Goal: Find specific page/section: Find specific page/section

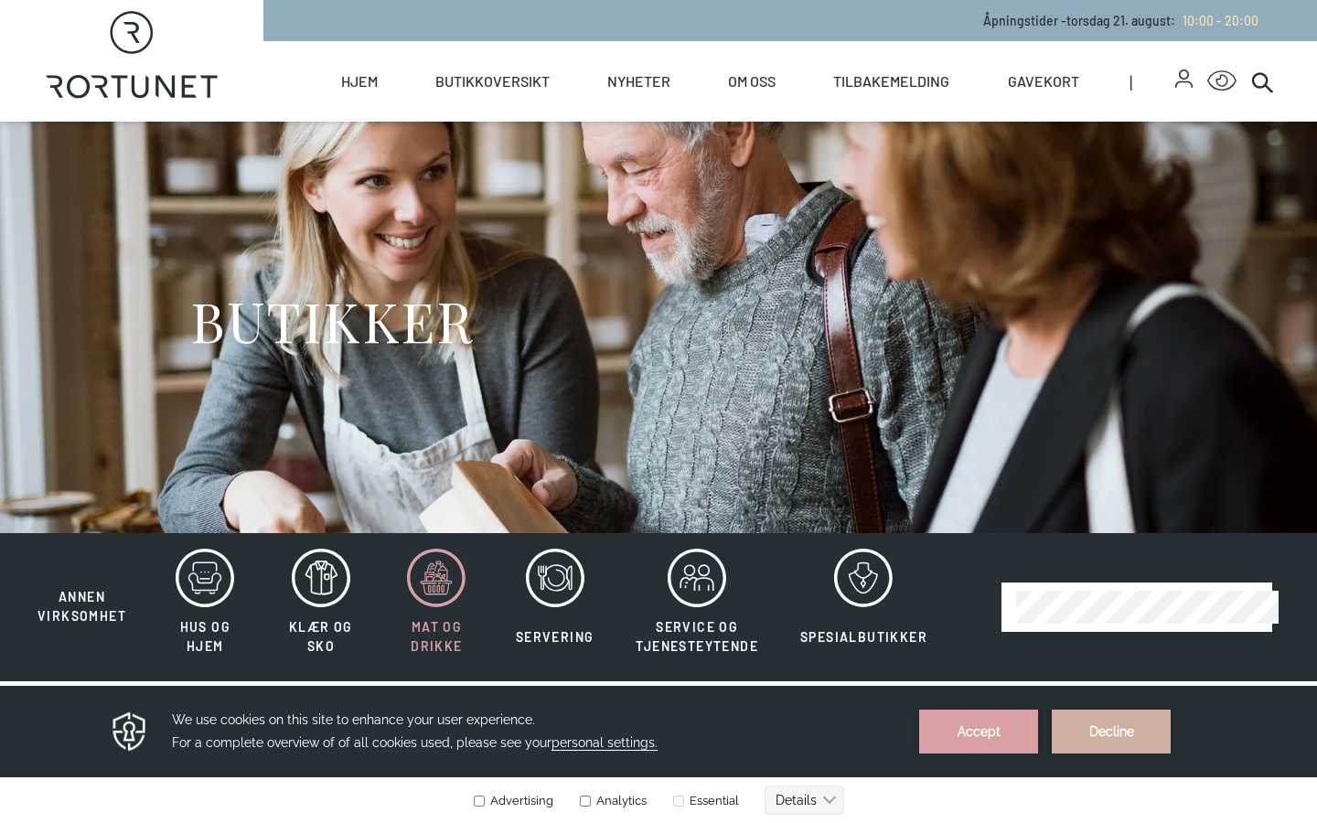
click at [453, 594] on icon at bounding box center [436, 578] width 59 height 59
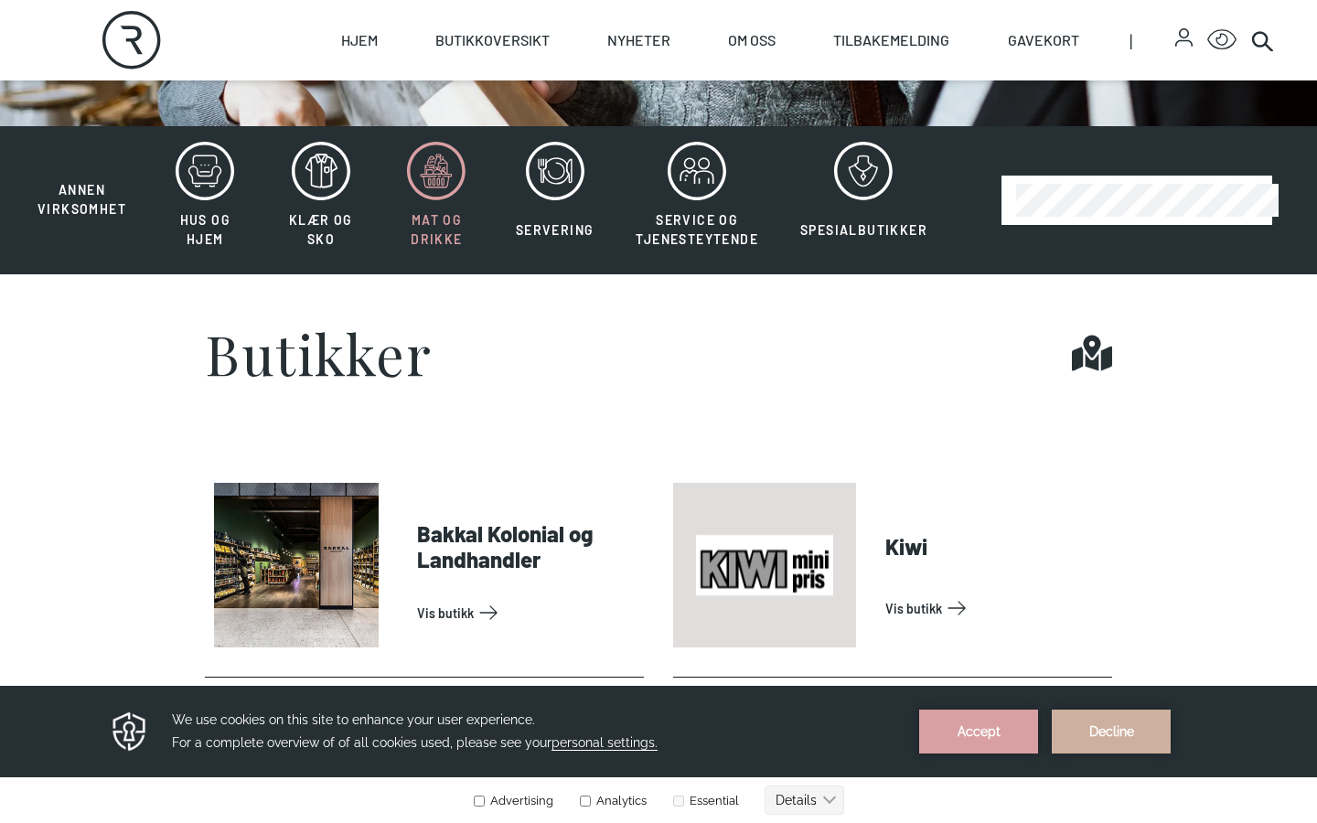
scroll to position [412, 0]
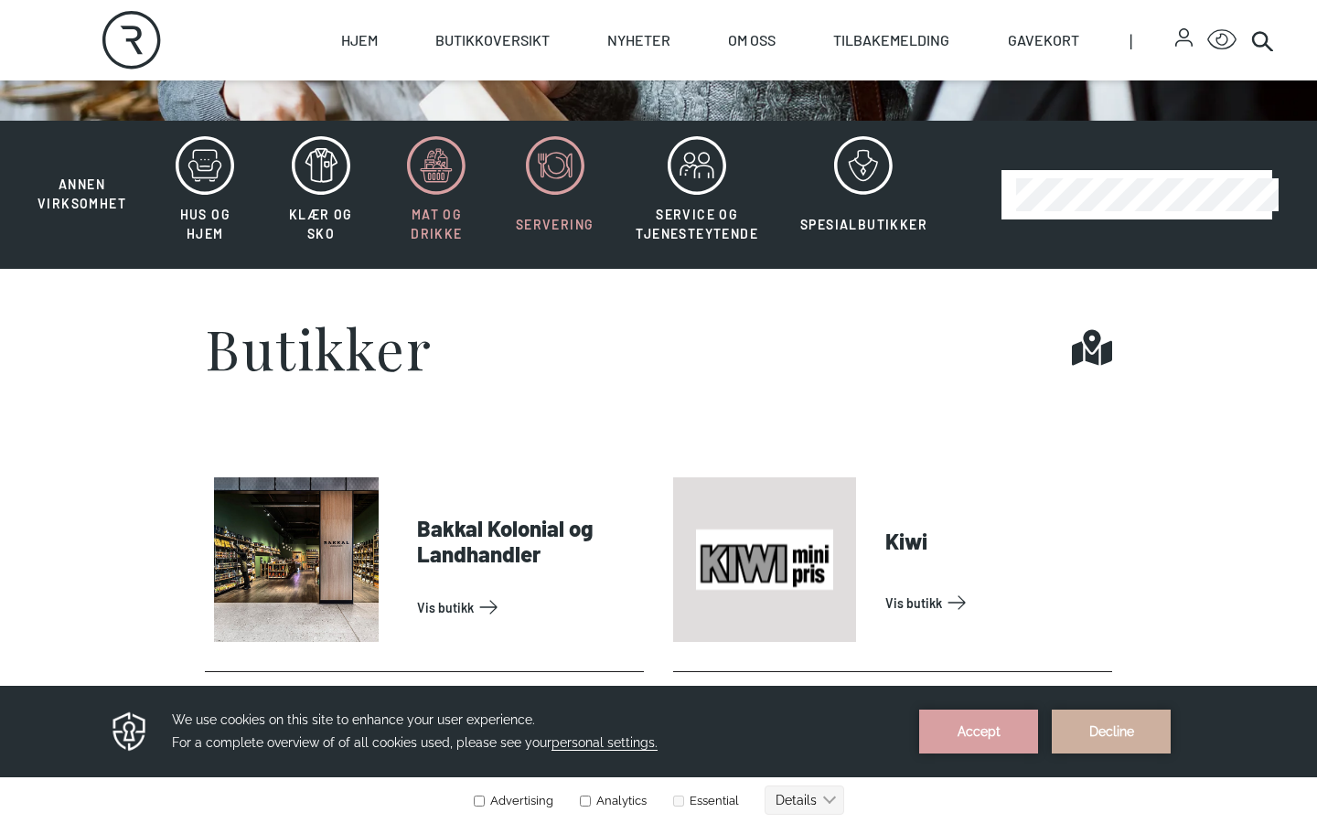
click at [548, 170] on icon at bounding box center [556, 165] width 16 height 16
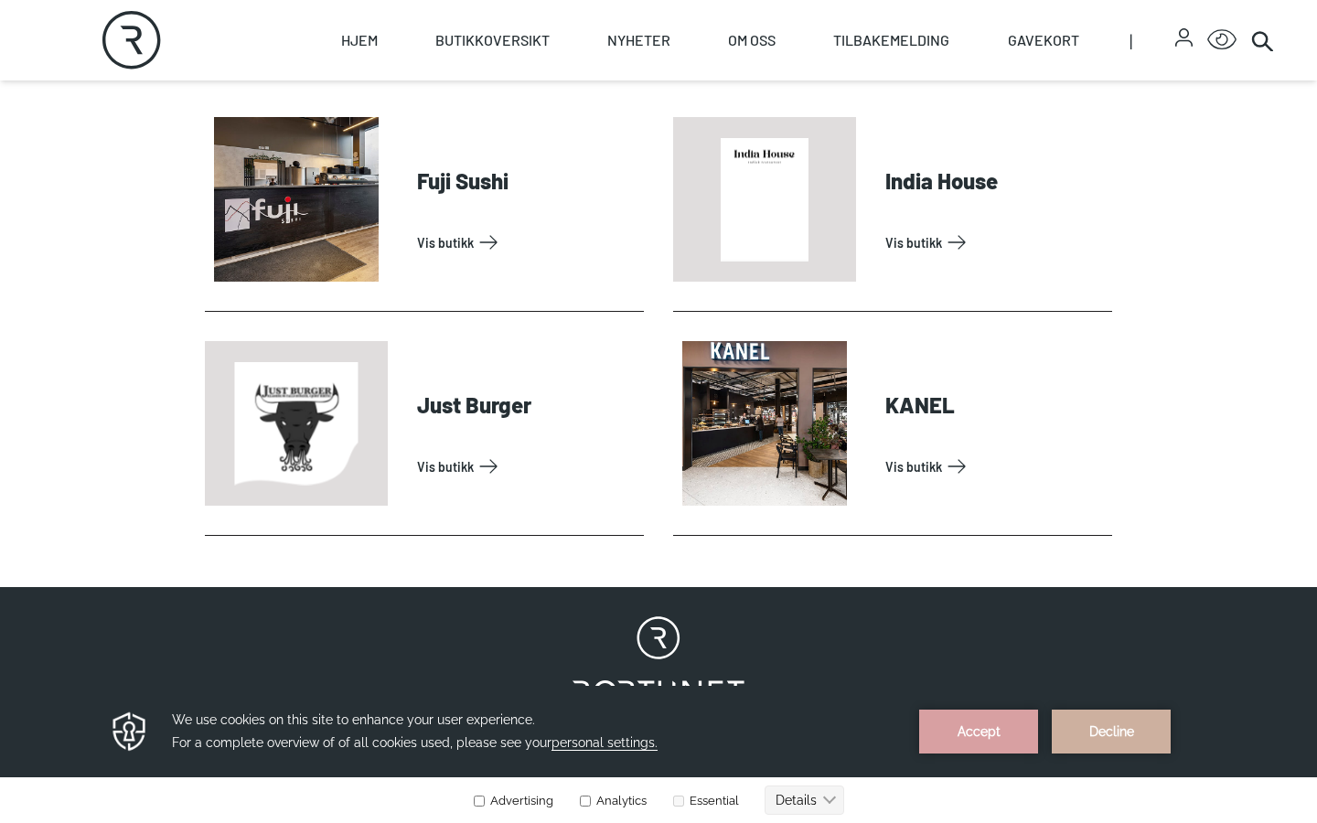
scroll to position [773, 0]
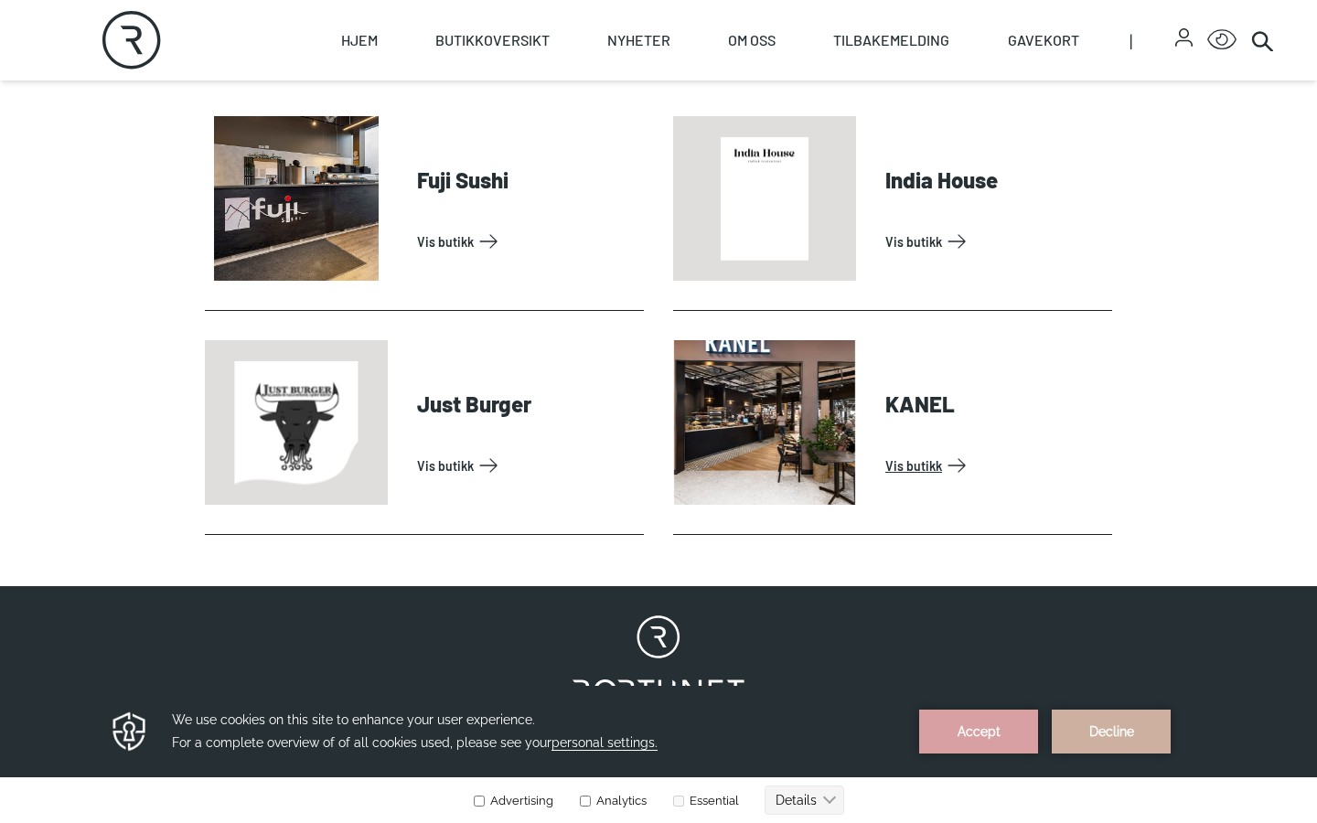
click at [907, 464] on link "Vis butikk" at bounding box center [994, 465] width 219 height 29
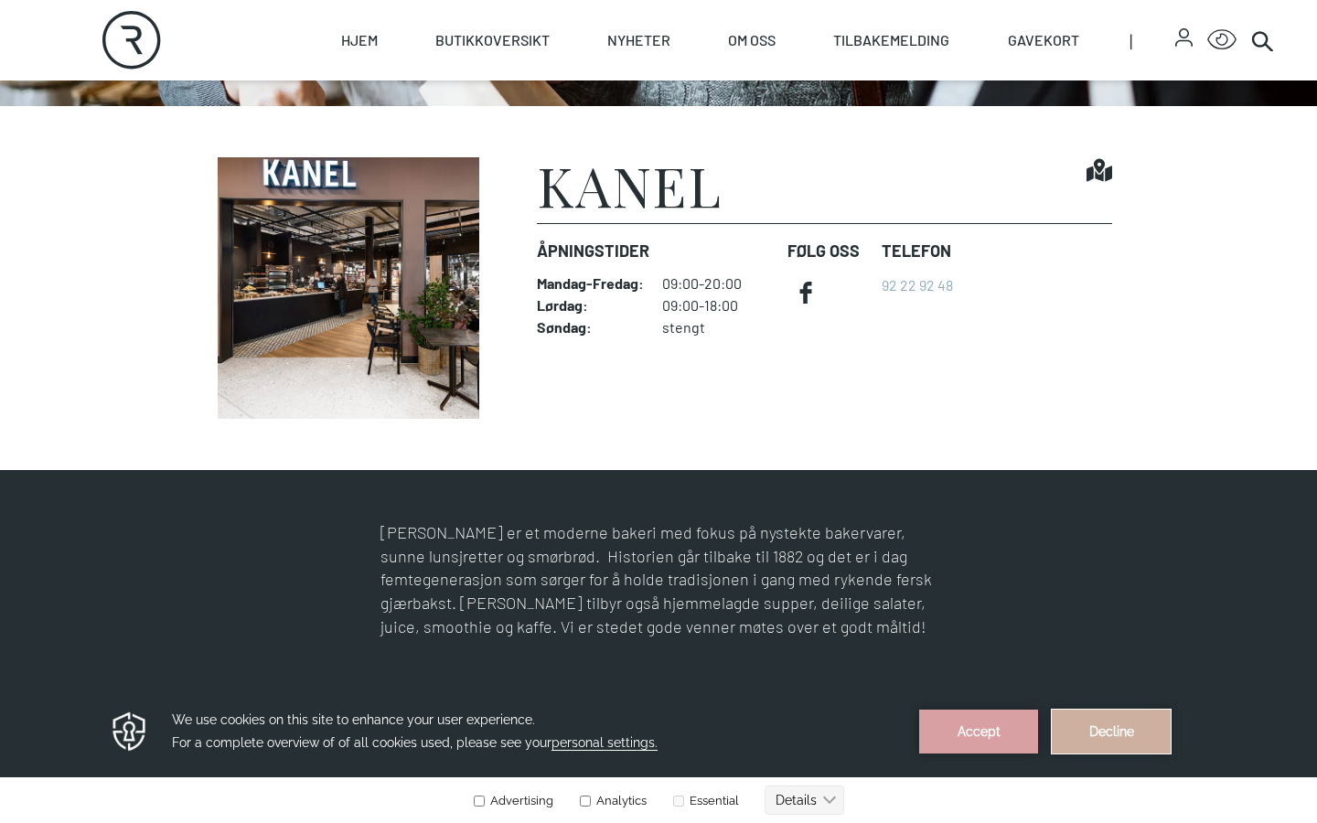
click at [1070, 730] on button "Decline" at bounding box center [1110, 731] width 119 height 44
